Goal: Transaction & Acquisition: Purchase product/service

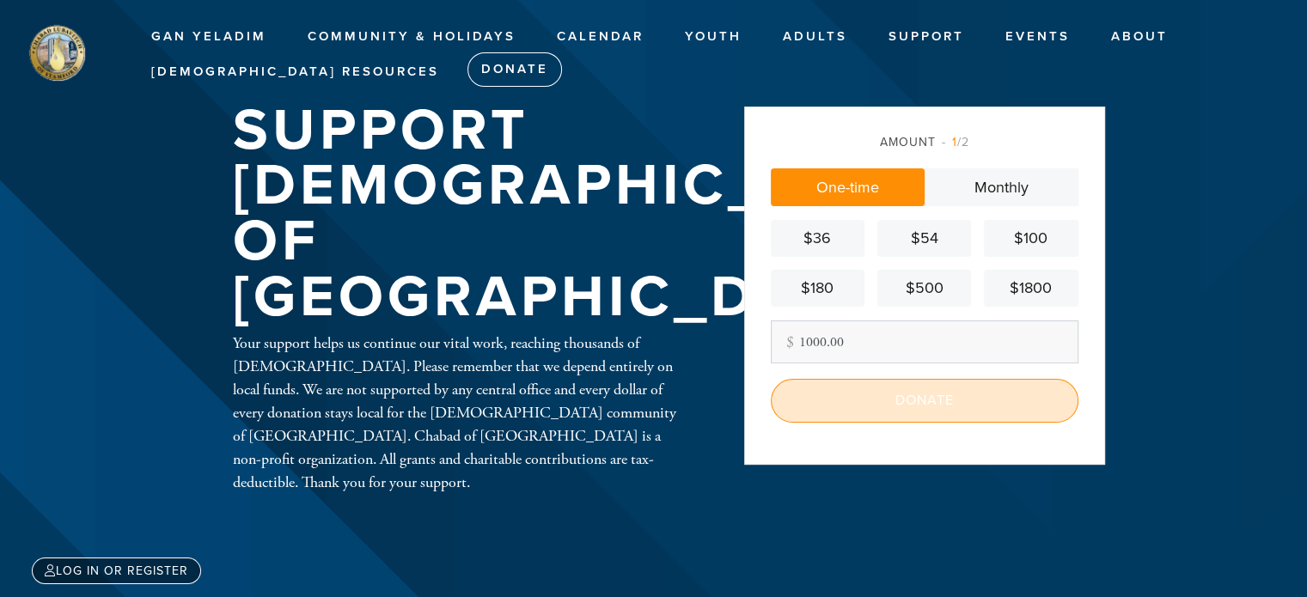
type input "1000.00"
click at [926, 405] on input "Donate" at bounding box center [925, 400] width 308 height 43
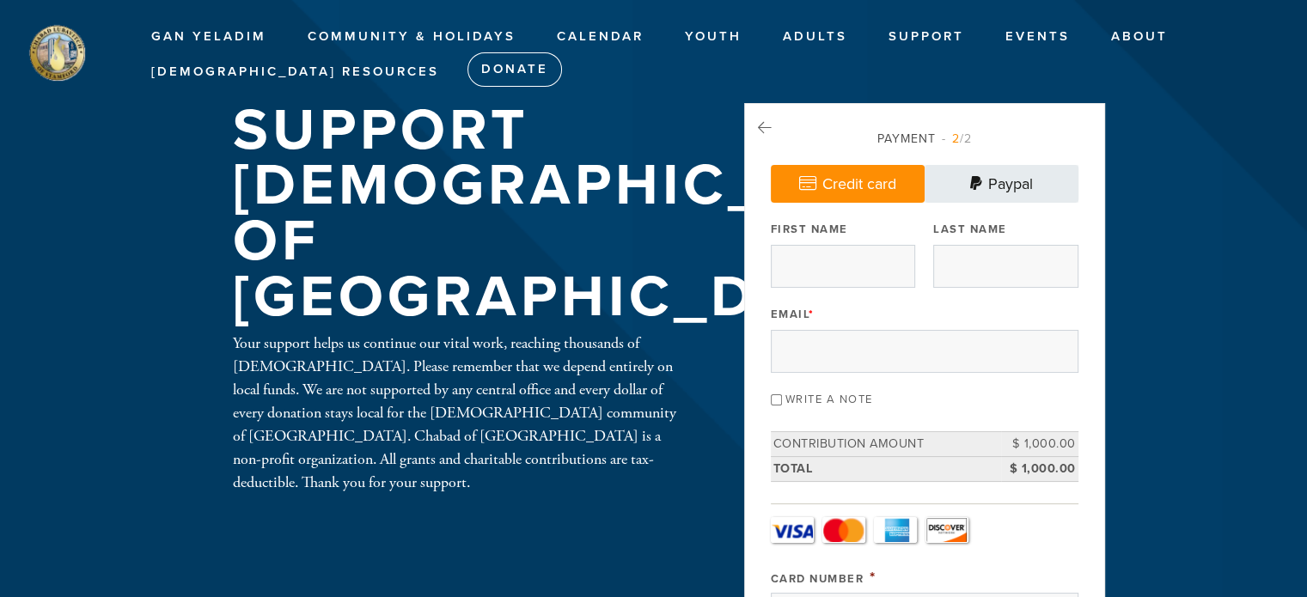
click at [1010, 188] on link "Paypal" at bounding box center [1001, 184] width 154 height 38
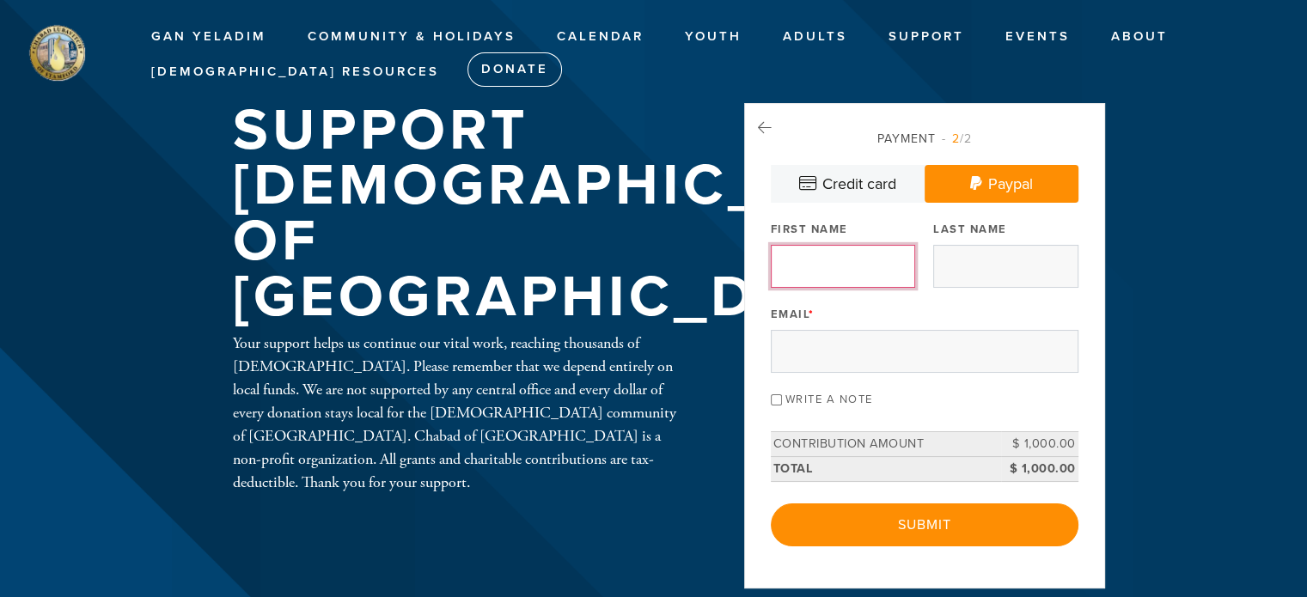
click at [827, 260] on input "First Name" at bounding box center [843, 266] width 144 height 43
type input "[PERSON_NAME] and [PERSON_NAME]"
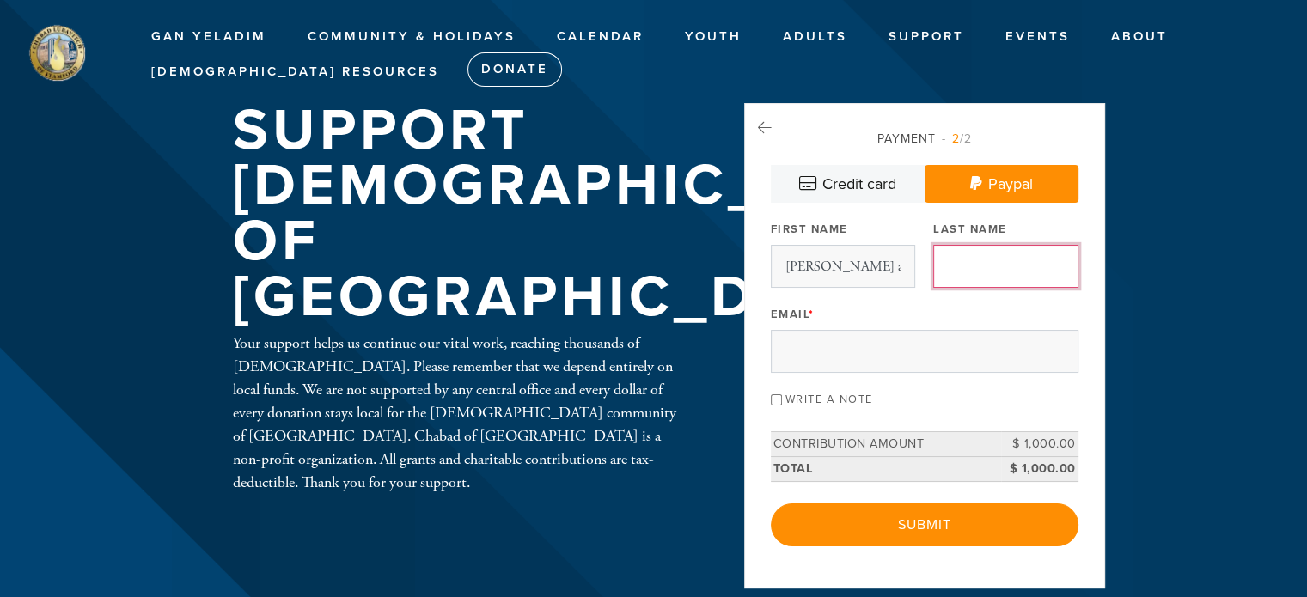
type input "[PERSON_NAME]"
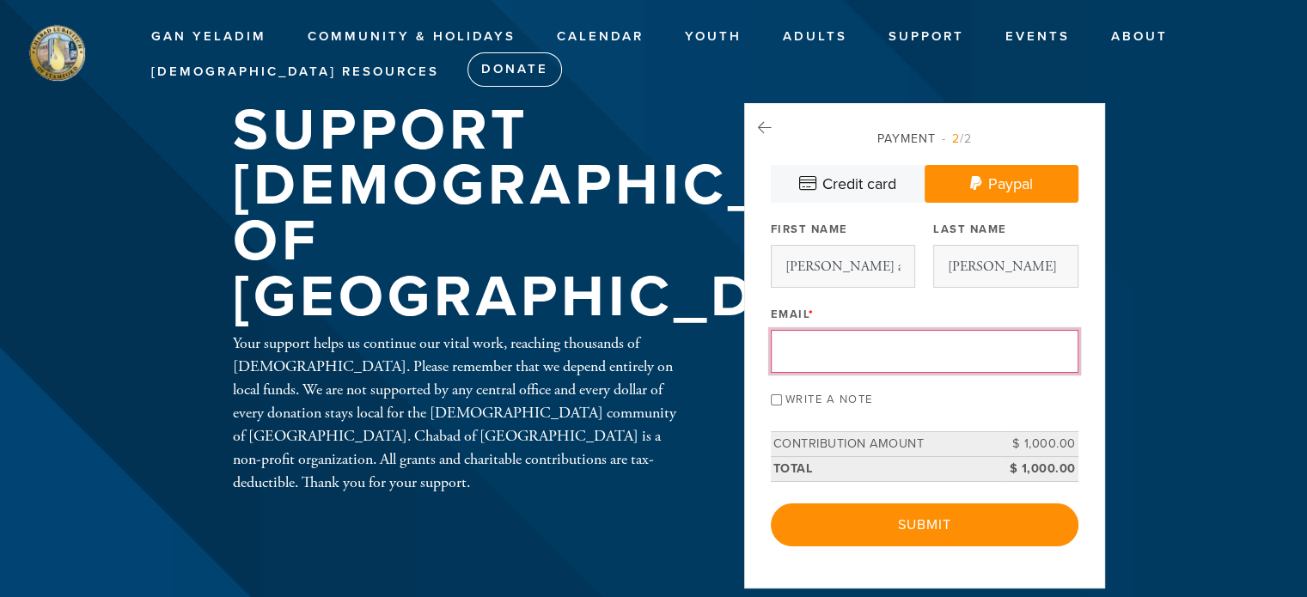
type input "sphinxtci@aol.com"
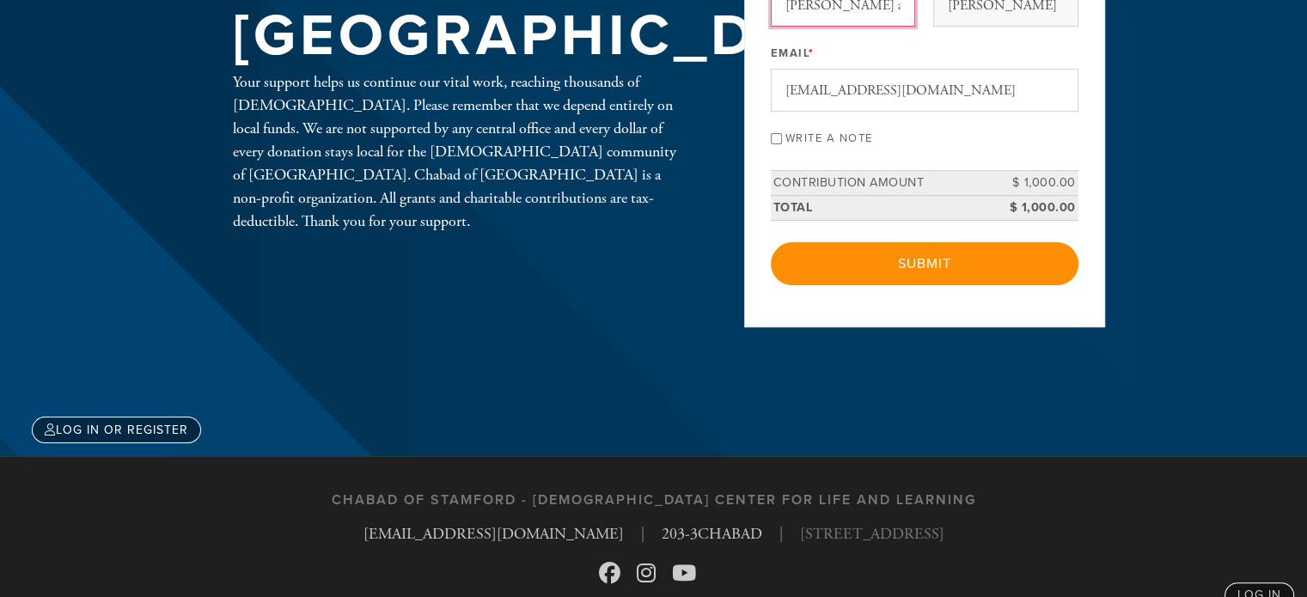
scroll to position [262, 0]
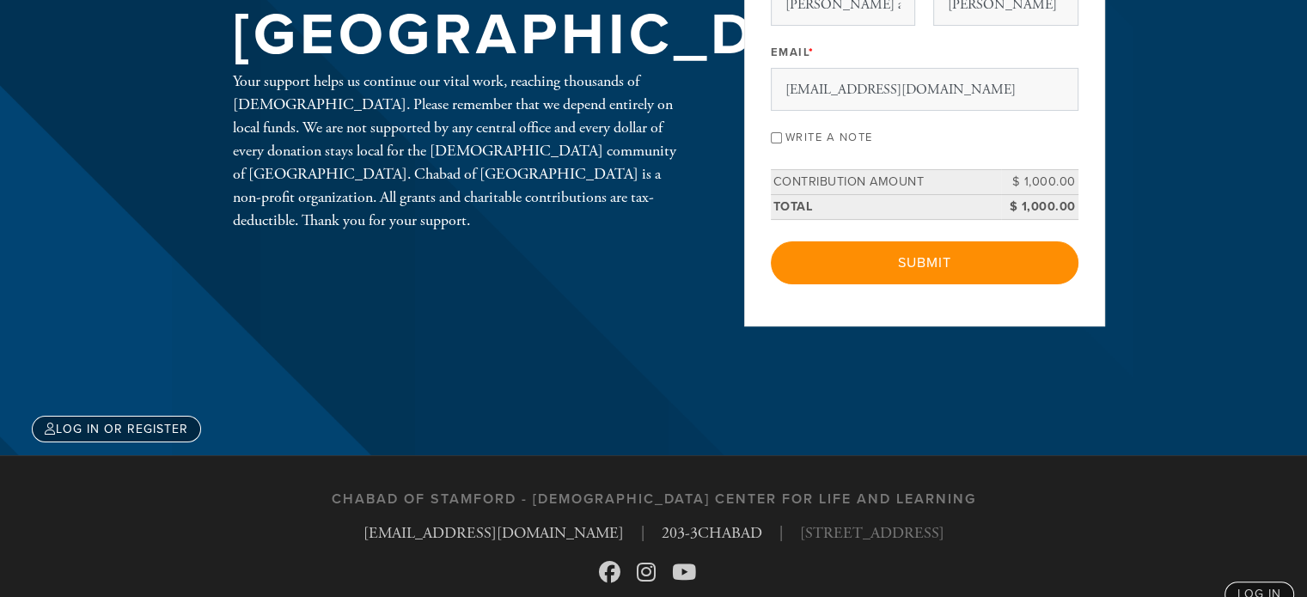
click at [775, 137] on input "Write a note" at bounding box center [776, 137] width 11 height 11
checkbox input "true"
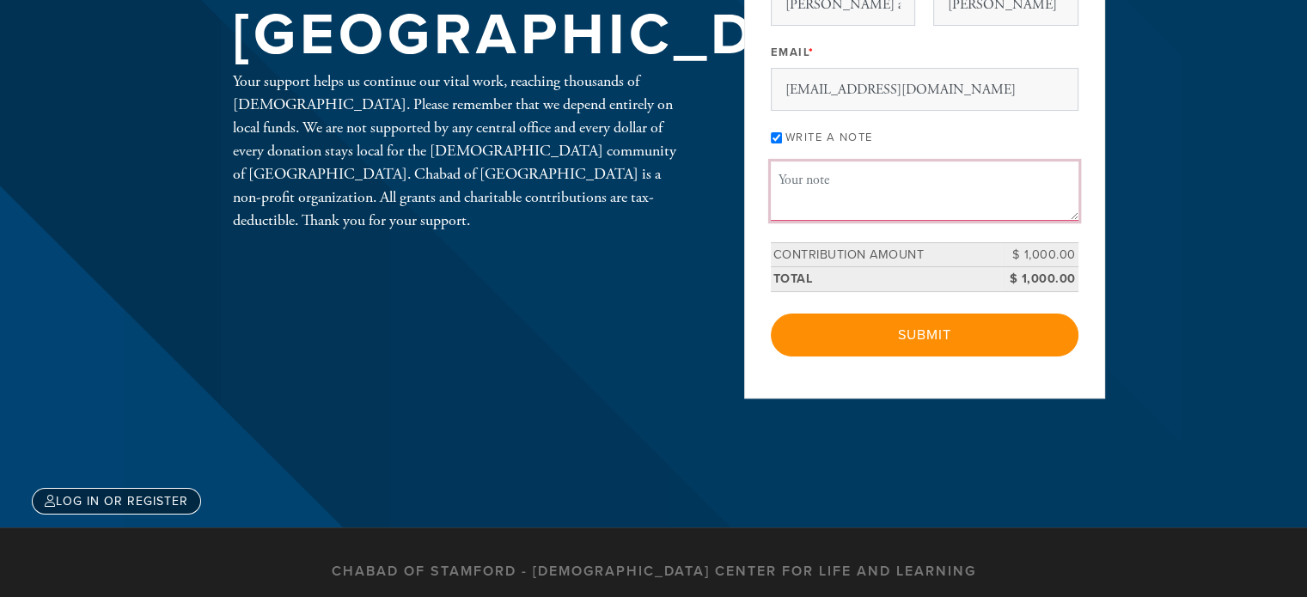
click at [821, 202] on textarea "Message or dedication" at bounding box center [925, 191] width 308 height 58
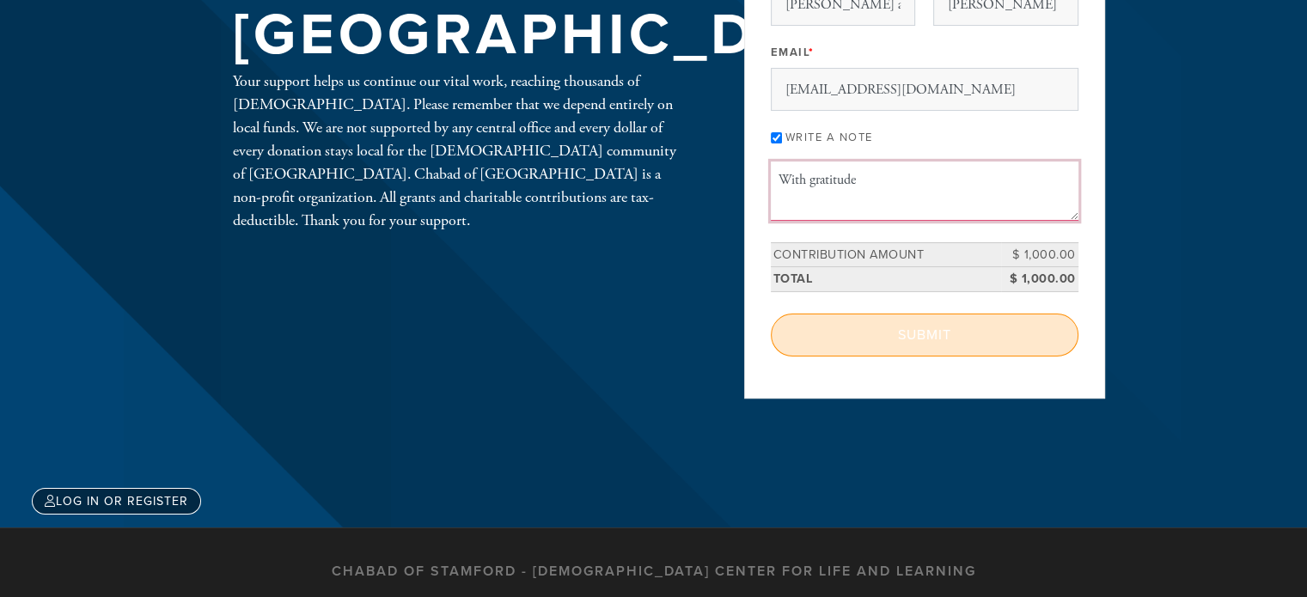
type textarea "With gratitude"
click at [905, 339] on input "Submit" at bounding box center [925, 335] width 308 height 43
